Goal: Task Accomplishment & Management: Complete application form

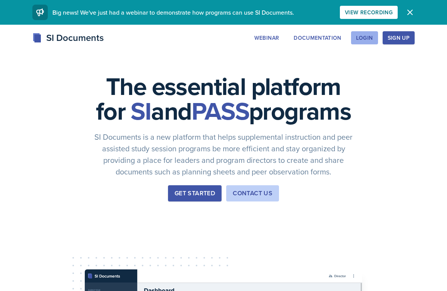
click at [371, 33] on button "Login" at bounding box center [364, 37] width 27 height 13
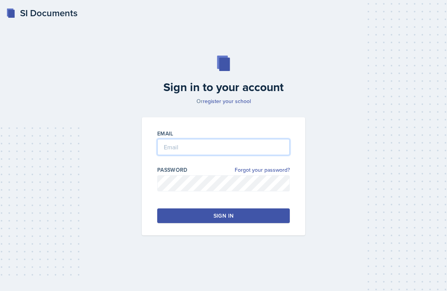
click at [209, 153] on input "email" at bounding box center [223, 147] width 133 height 16
type input "ty"
click at [238, 101] on link "register your school" at bounding box center [227, 101] width 48 height 8
click at [191, 148] on input "email" at bounding box center [223, 147] width 133 height 16
type input "[EMAIL_ADDRESS][DOMAIN_NAME]"
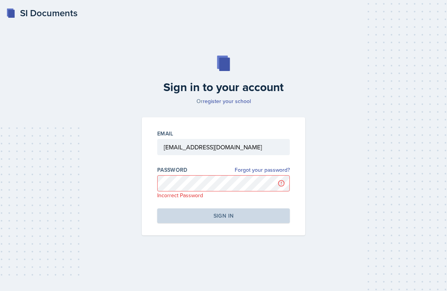
click at [44, 13] on div "SI Documents" at bounding box center [41, 13] width 71 height 14
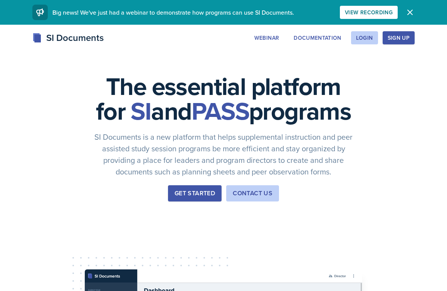
click at [397, 36] on div "Sign Up" at bounding box center [399, 38] width 22 height 6
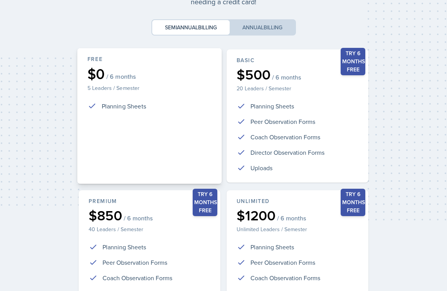
scroll to position [94, 0]
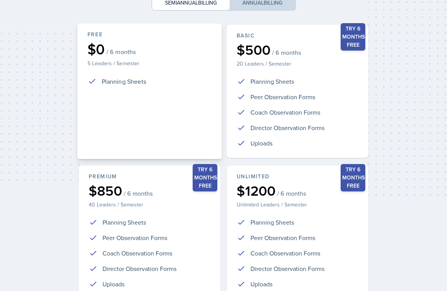
click at [184, 99] on div "Free $0 / 6 months 5 Leaders / Semester Planning Sheets" at bounding box center [149, 92] width 145 height 136
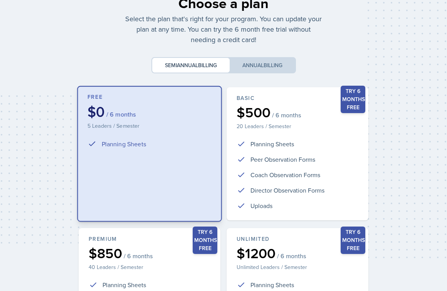
scroll to position [26, 0]
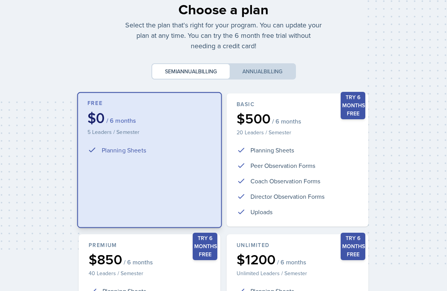
click at [169, 141] on div "Free $0 / 6 months 5 Leaders / Semester Planning Sheets" at bounding box center [149, 160] width 145 height 136
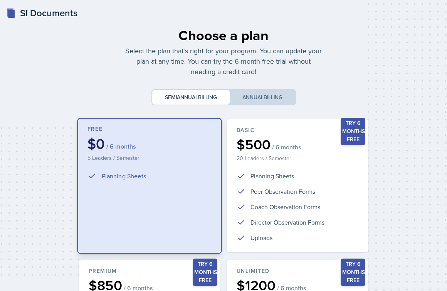
scroll to position [166, 0]
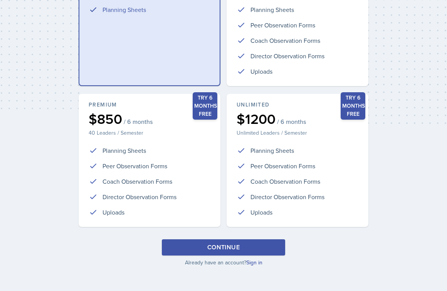
click at [219, 249] on div "Continue" at bounding box center [223, 247] width 32 height 9
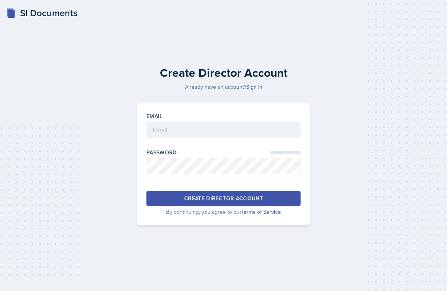
click at [233, 120] on div "Email" at bounding box center [224, 128] width 154 height 33
click at [216, 137] on input "email" at bounding box center [224, 129] width 154 height 16
type input "t"
type input "[EMAIL_ADDRESS][DOMAIN_NAME]"
click at [228, 194] on div "Create Director Account" at bounding box center [223, 198] width 79 height 8
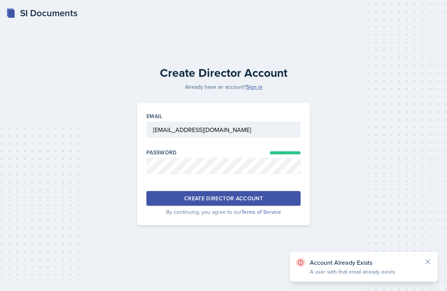
click at [255, 87] on link "Sign in" at bounding box center [254, 87] width 16 height 8
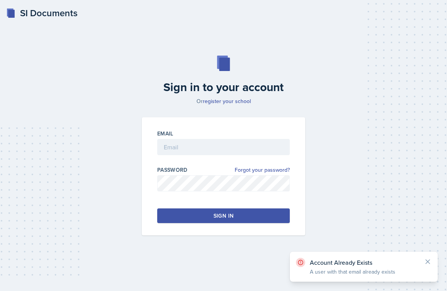
click at [177, 118] on div "Email Password Forgot your password? Sign in" at bounding box center [224, 176] width 164 height 118
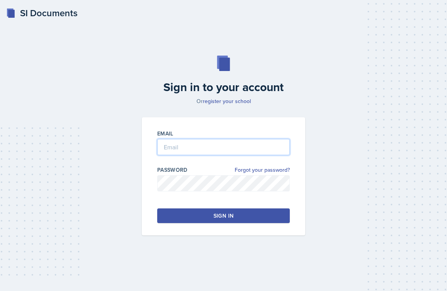
click at [179, 149] on input "email" at bounding box center [223, 147] width 133 height 16
type input "[EMAIL_ADDRESS][DOMAIN_NAME]"
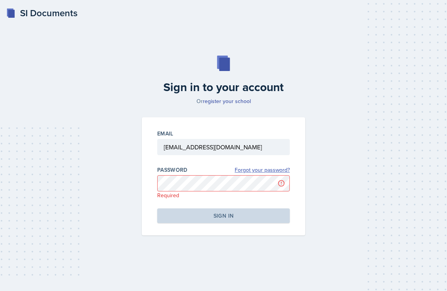
click at [255, 170] on link "Forgot your password?" at bounding box center [262, 170] width 55 height 8
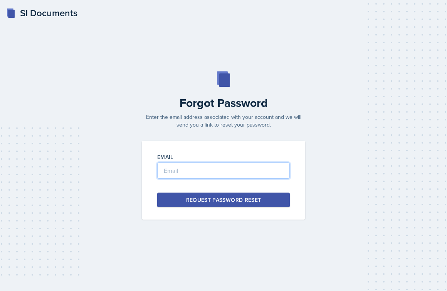
click at [256, 177] on input "email" at bounding box center [223, 170] width 133 height 16
click at [228, 169] on input "[EMAIL_ADDRESS][DOMAIN_NAME]" at bounding box center [223, 170] width 133 height 16
type input "[EMAIL_ADDRESS][DOMAIN_NAME]"
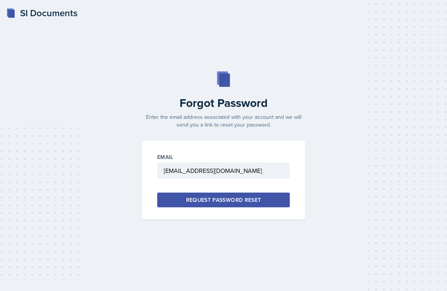
click at [253, 197] on div "Request Password Reset" at bounding box center [223, 200] width 75 height 8
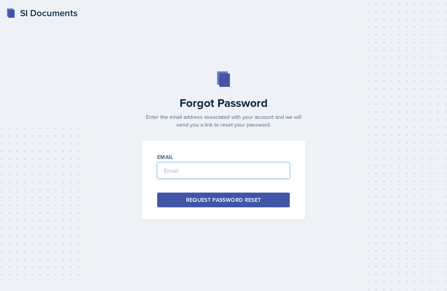
click at [223, 173] on input "email" at bounding box center [223, 170] width 133 height 16
type input "[EMAIL_ADDRESS][DOMAIN_NAME]"
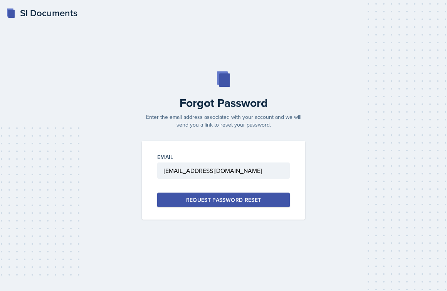
click at [242, 202] on div "Request Password Reset" at bounding box center [223, 200] width 75 height 8
click at [52, 17] on div "SI Documents" at bounding box center [41, 13] width 71 height 14
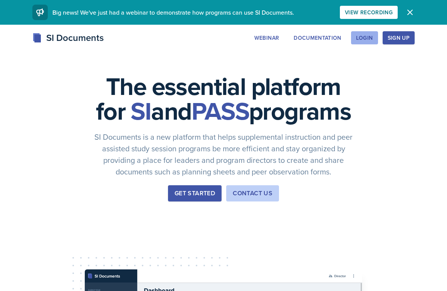
click at [362, 40] on div "Login" at bounding box center [364, 38] width 17 height 6
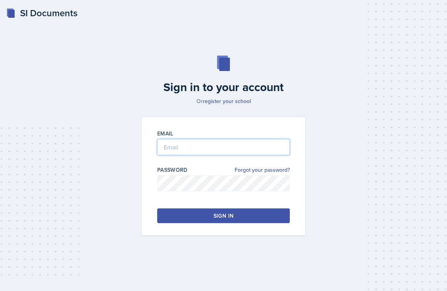
click at [259, 147] on input "email" at bounding box center [223, 147] width 133 height 16
type input "[EMAIL_ADDRESS][DOMAIN_NAME]"
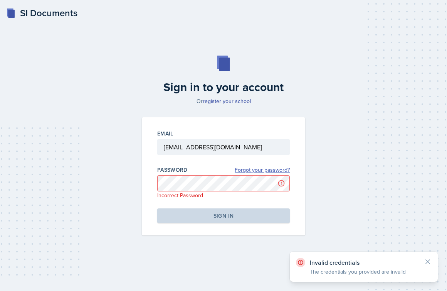
click at [282, 172] on link "Forgot your password?" at bounding box center [262, 170] width 55 height 8
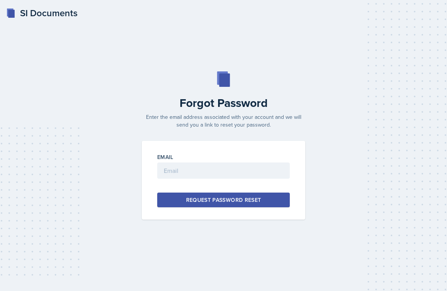
click at [34, 14] on div "SI Documents" at bounding box center [41, 13] width 71 height 14
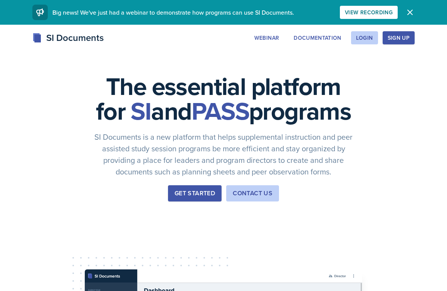
click at [397, 40] on div "Sign Up" at bounding box center [399, 38] width 22 height 6
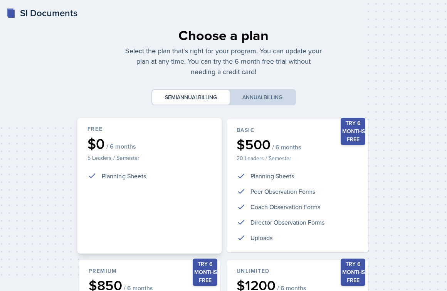
click at [148, 182] on ul "Planning Sheets" at bounding box center [150, 177] width 124 height 13
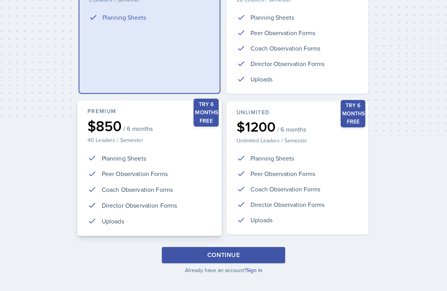
scroll to position [166, 0]
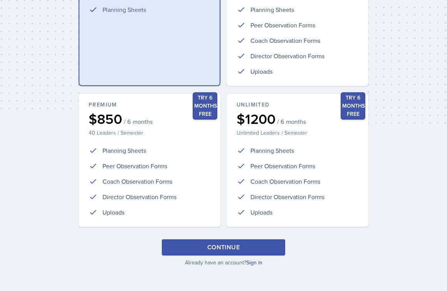
click at [224, 242] on button "Continue" at bounding box center [223, 247] width 123 height 16
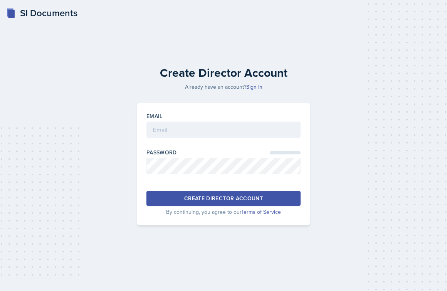
click at [198, 141] on div at bounding box center [224, 142] width 154 height 8
click at [198, 130] on input "email" at bounding box center [224, 129] width 154 height 16
type input "[EMAIL_ADDRESS][DOMAIN_NAME]"
click at [209, 198] on div "Create Director Account" at bounding box center [223, 198] width 79 height 8
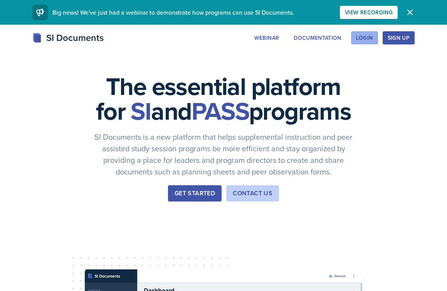
click at [359, 33] on button "Login" at bounding box center [364, 37] width 27 height 13
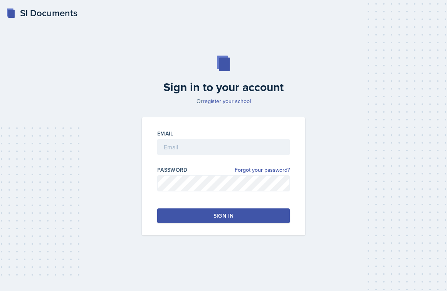
click at [223, 155] on div at bounding box center [223, 159] width 133 height 8
click at [223, 146] on input "email" at bounding box center [223, 147] width 133 height 16
type input "[EMAIL_ADDRESS][DOMAIN_NAME]"
